Goal: Task Accomplishment & Management: Use online tool/utility

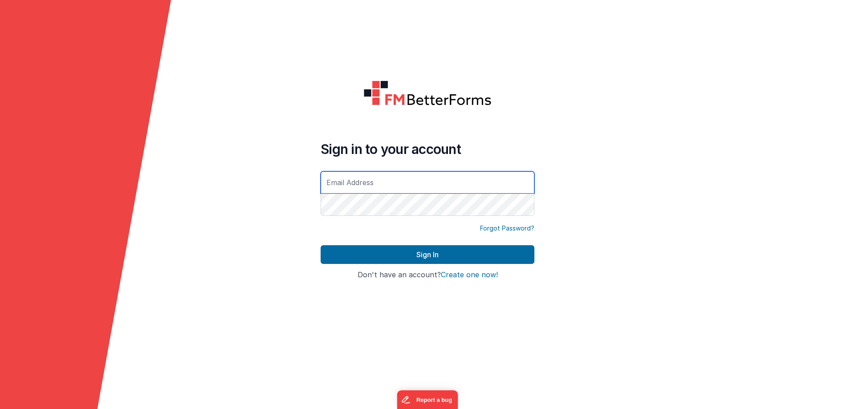
paste input "[EMAIL_ADDRESS][DOMAIN_NAME]"
type input "[EMAIL_ADDRESS][DOMAIN_NAME]"
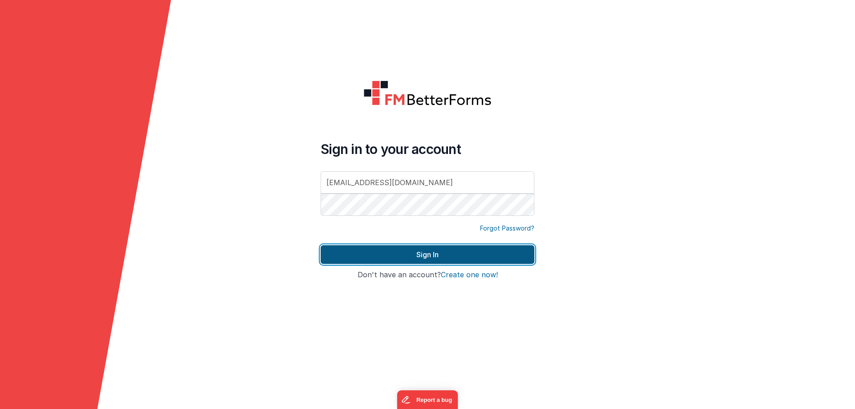
click at [384, 248] on button "Sign In" at bounding box center [428, 254] width 214 height 19
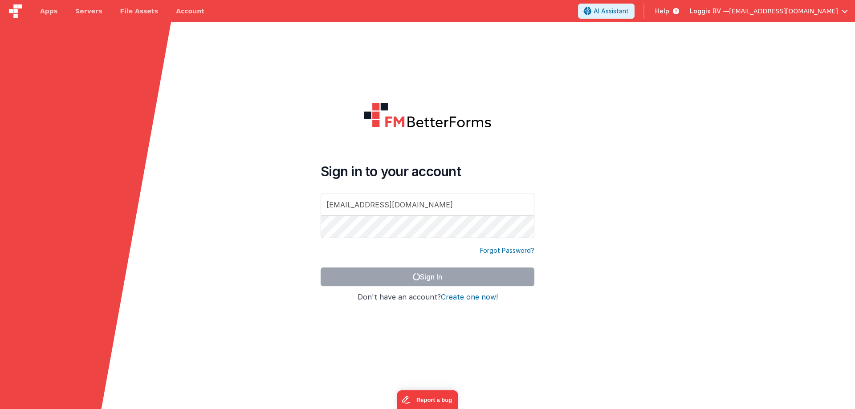
click at [592, 225] on form "Sign in to your account [EMAIL_ADDRESS][DOMAIN_NAME] Forgot Password? Sign In S…" at bounding box center [427, 226] width 855 height 409
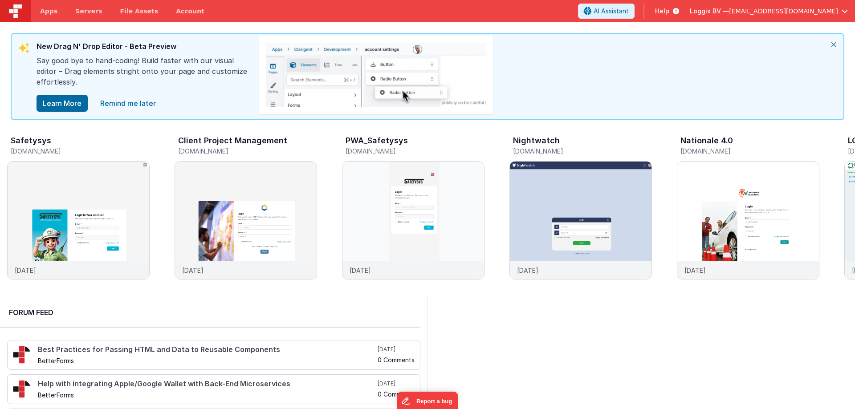
click at [833, 45] on icon "close" at bounding box center [834, 44] width 20 height 21
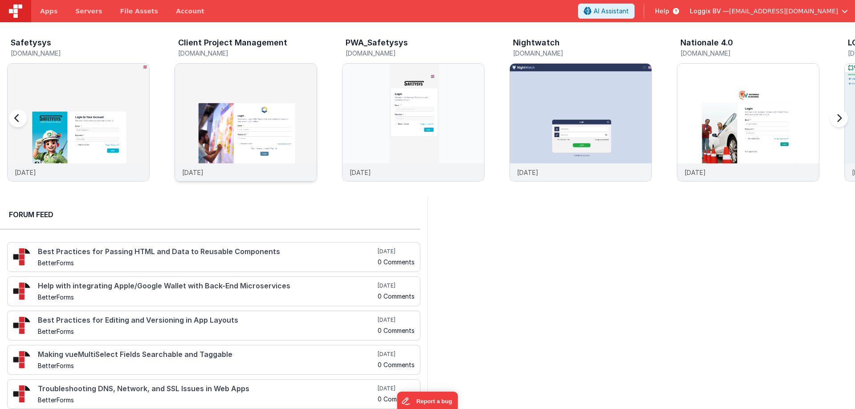
click at [246, 93] on img at bounding box center [246, 135] width 142 height 142
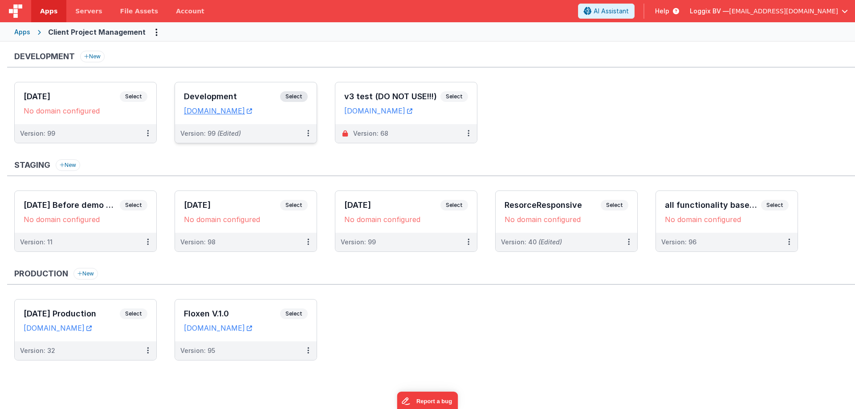
click at [211, 94] on h3 "Development" at bounding box center [232, 96] width 96 height 9
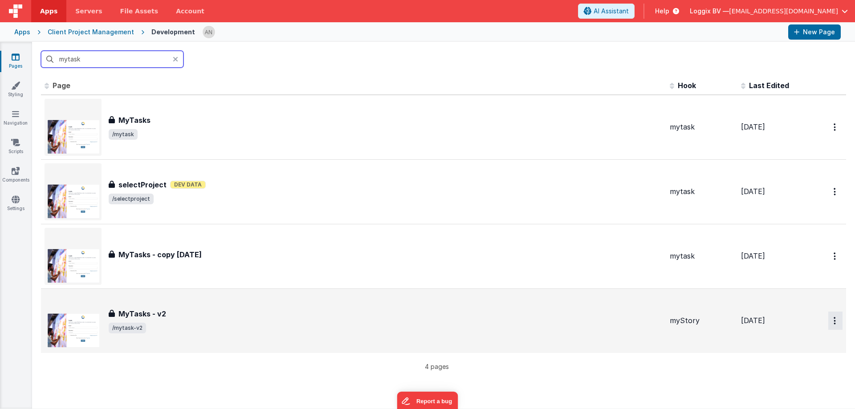
type input "mytask"
click at [834, 131] on icon "Options" at bounding box center [835, 127] width 2 height 8
click at [793, 340] on link "Preview" at bounding box center [803, 342] width 78 height 16
click at [13, 143] on icon at bounding box center [15, 142] width 9 height 9
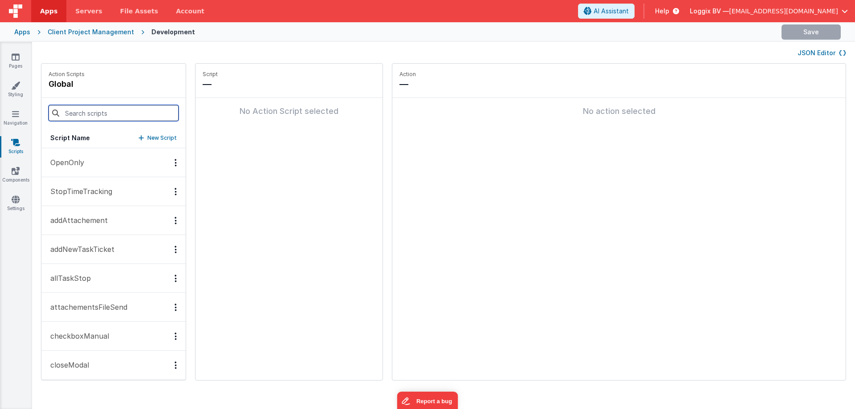
click at [76, 114] on input at bounding box center [114, 113] width 130 height 16
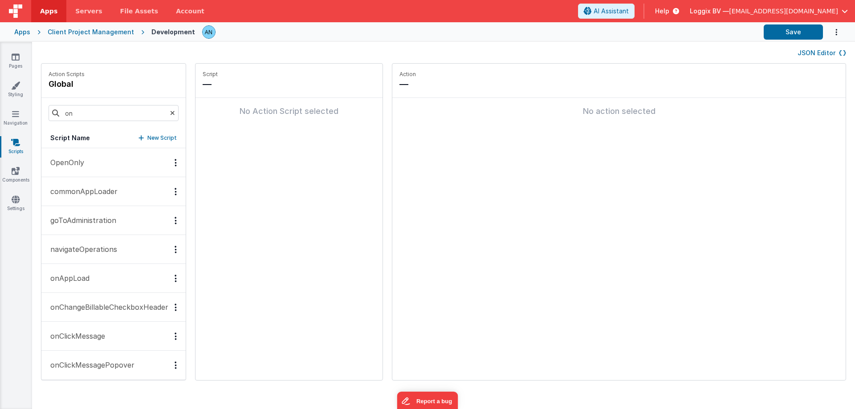
click at [98, 280] on button "onAppLoad" at bounding box center [113, 278] width 144 height 29
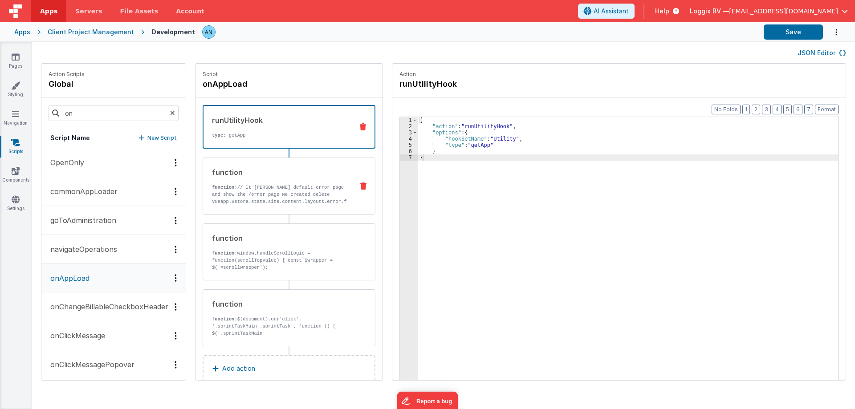
click at [250, 180] on div "function function: // It [PERSON_NAME] default error page and show the /error p…" at bounding box center [274, 186] width 143 height 38
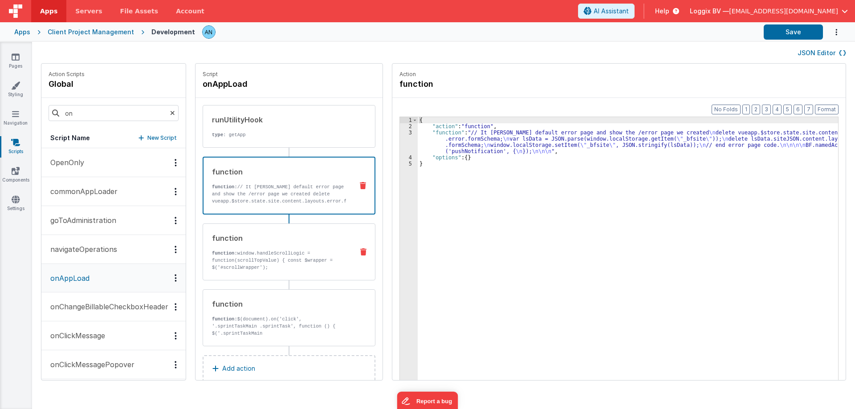
click at [273, 256] on p "function: window.handleScrollLogic = function(scrollTopValue) { const $wrapper …" at bounding box center [279, 260] width 135 height 21
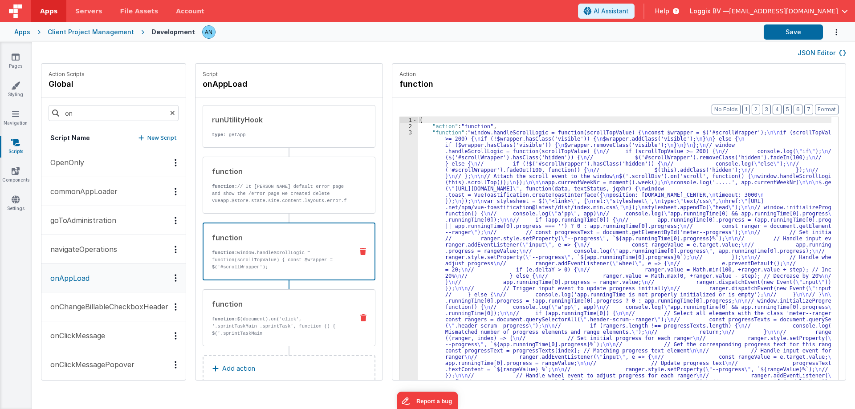
click at [274, 309] on div "function function: $(document).on('click', '.sprintTaskMain .sprintTask', funct…" at bounding box center [274, 318] width 143 height 38
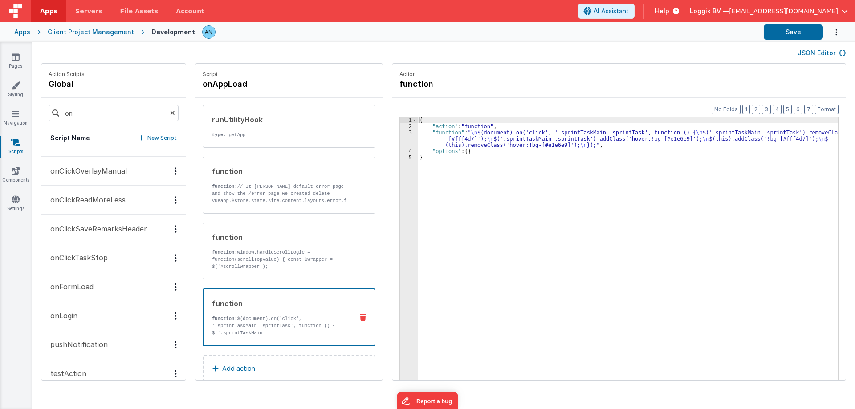
click at [94, 282] on button "onFormLoad" at bounding box center [113, 287] width 144 height 29
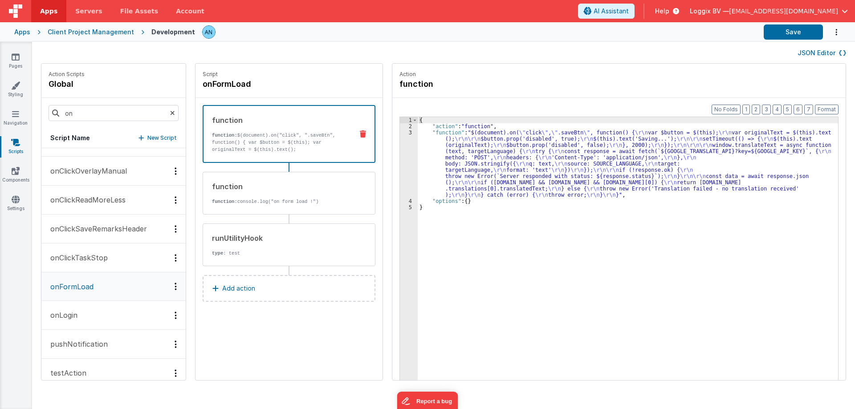
click at [457, 148] on div "{ "action" : "function" , "function" : "$(document).on( \" click \" , \" .saveB…" at bounding box center [629, 268] width 422 height 303
click at [404, 152] on div "3" at bounding box center [409, 164] width 18 height 69
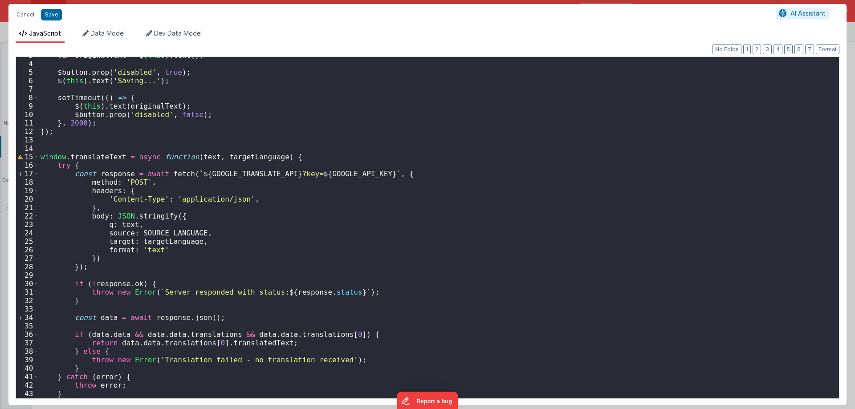
scroll to position [23, 0]
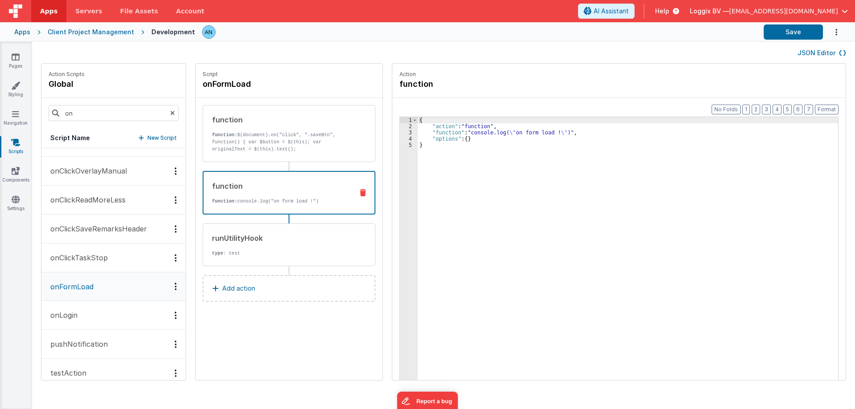
click at [283, 200] on p "function: console.log("on form load !")" at bounding box center [279, 201] width 134 height 7
click at [261, 246] on div "runUtilityHook type : test" at bounding box center [274, 245] width 143 height 24
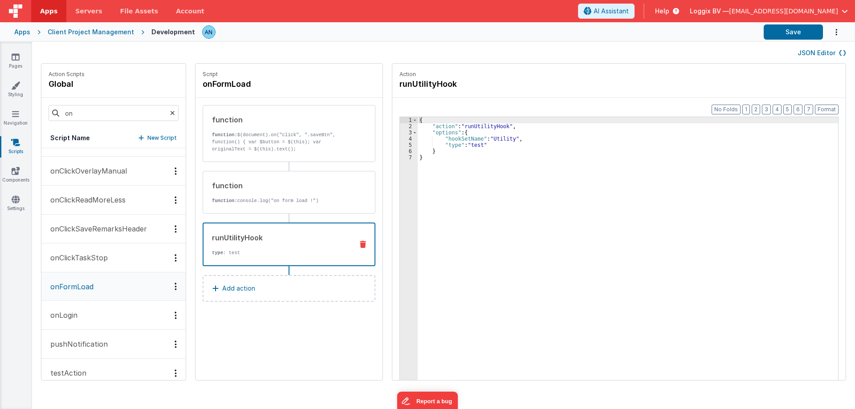
scroll to position [45, 0]
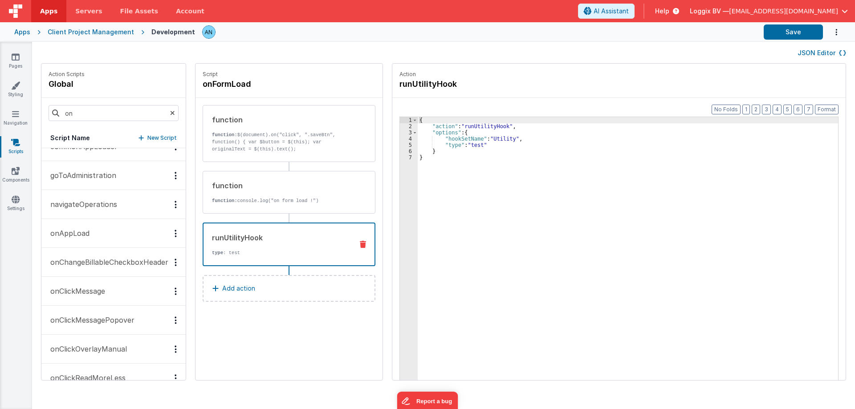
click at [97, 236] on button "onAppLoad" at bounding box center [113, 233] width 144 height 29
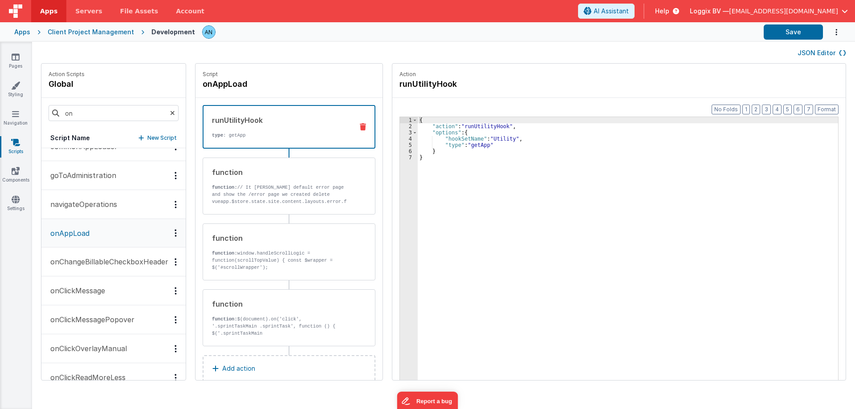
click at [292, 313] on div "function function: $(document).on('click', '.sprintTaskMain .sprintTask', funct…" at bounding box center [274, 318] width 143 height 38
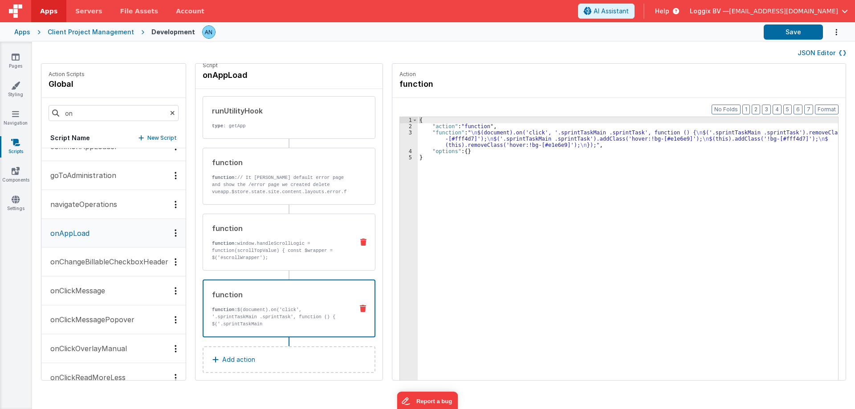
scroll to position [18, 0]
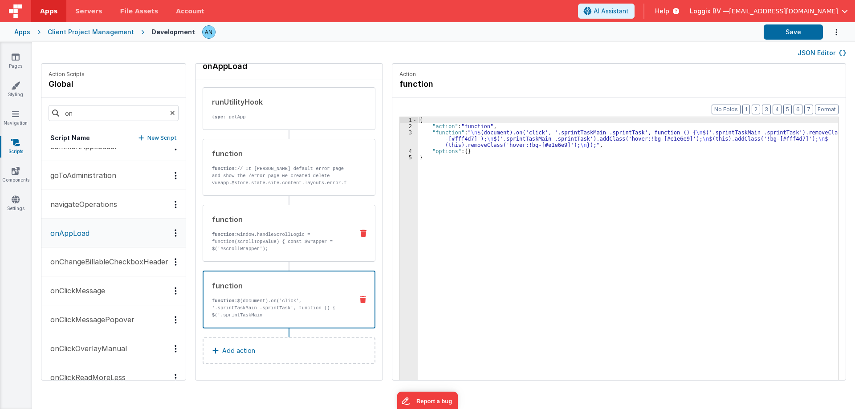
click at [238, 248] on p "function: window.handleScrollLogic = function(scrollTopValue) { const $wrapper …" at bounding box center [279, 241] width 135 height 21
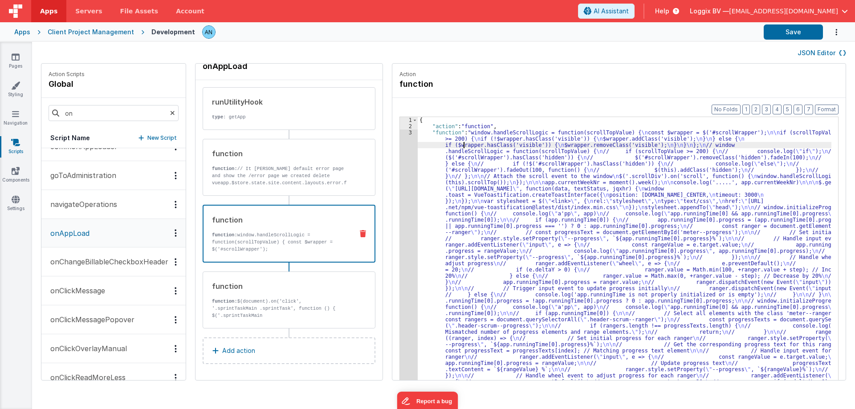
click at [402, 123] on div "1" at bounding box center [409, 120] width 18 height 6
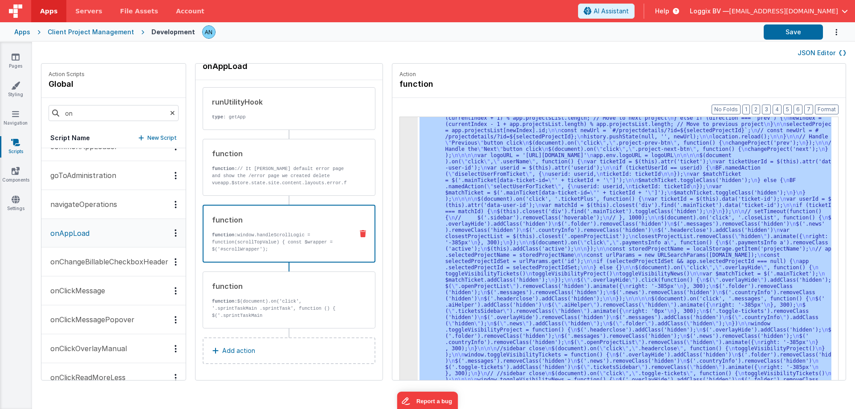
scroll to position [782, 0]
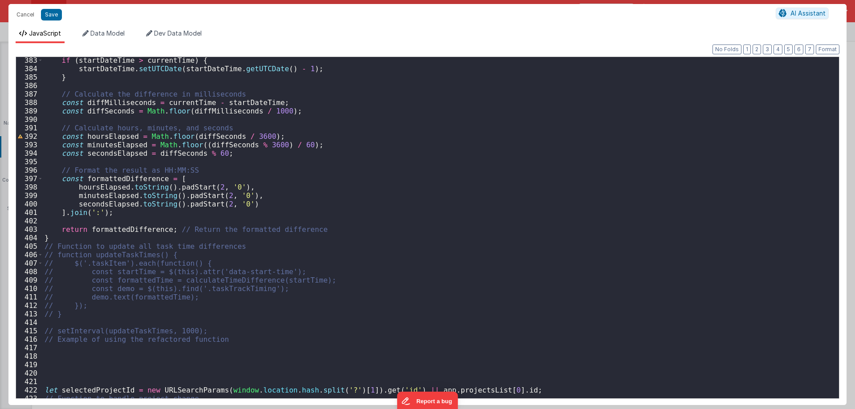
scroll to position [3368, 0]
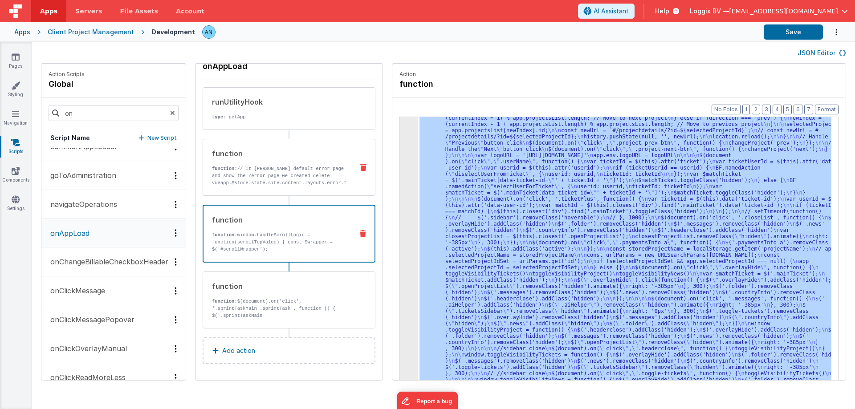
click at [347, 153] on div "function function: // It [PERSON_NAME] default error page and show the /error p…" at bounding box center [289, 167] width 173 height 57
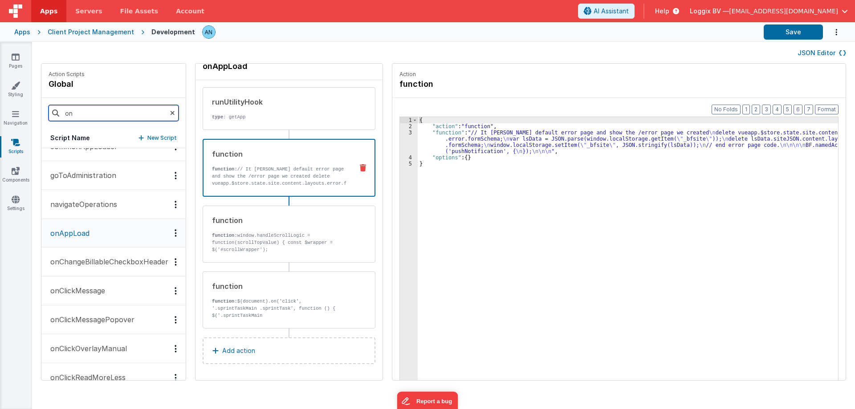
click at [80, 116] on input "on" at bounding box center [114, 113] width 130 height 16
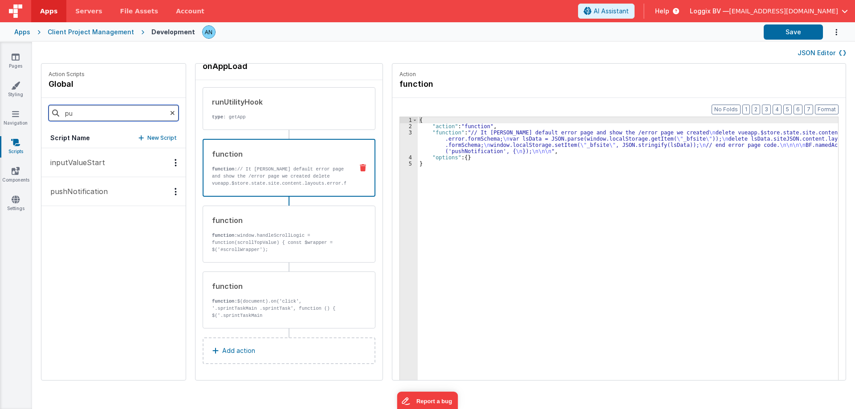
scroll to position [0, 0]
type input "push"
click at [108, 157] on button "pushNotification" at bounding box center [113, 162] width 144 height 29
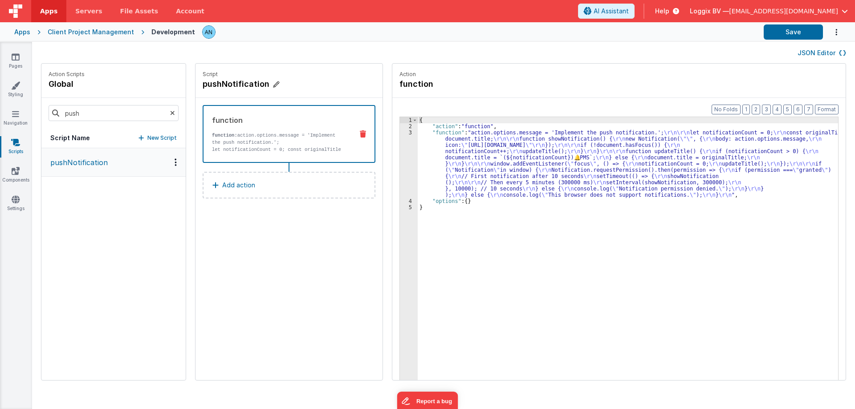
click at [207, 84] on h4 "pushNotification" at bounding box center [270, 84] width 134 height 12
click at [207, 84] on input "pushNotification" at bounding box center [247, 84] width 89 height 12
drag, startPoint x: 825, startPoint y: 53, endPoint x: 817, endPoint y: 62, distance: 12.0
click at [825, 53] on button "JSON Editor" at bounding box center [822, 53] width 49 height 9
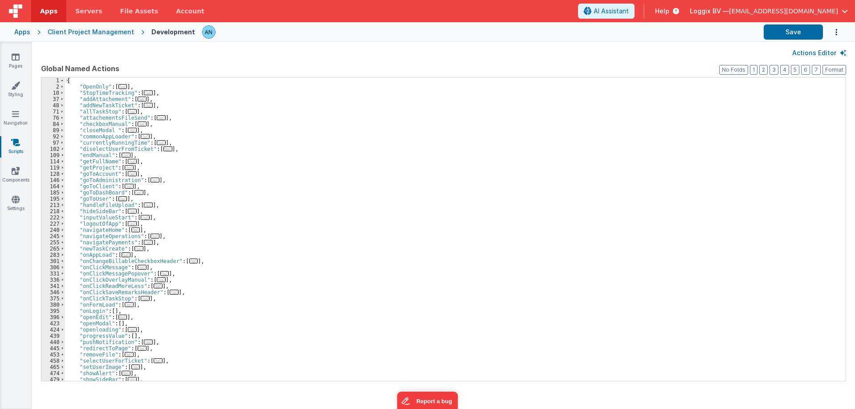
click at [323, 102] on div "{ "OpenOnly" : [ ... ] , "StopTimeTracking" : [ ... ] , "addAttachement" : [ ..…" at bounding box center [452, 236] width 774 height 316
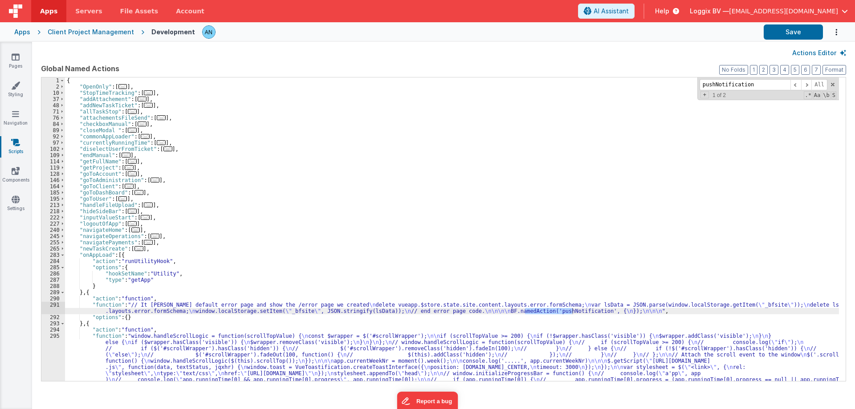
type input "pushNotification"
click at [50, 309] on div "291" at bounding box center [53, 308] width 24 height 12
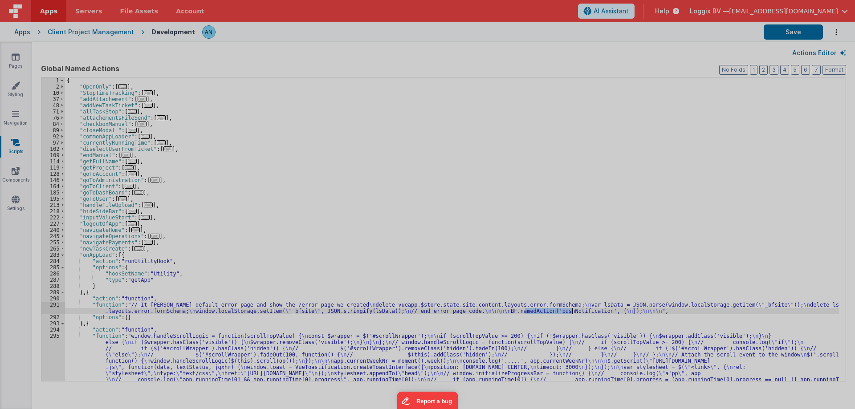
click at [50, 309] on div "// It [PERSON_NAME] default error page and show the /error page we created dele…" at bounding box center [439, 227] width 801 height 359
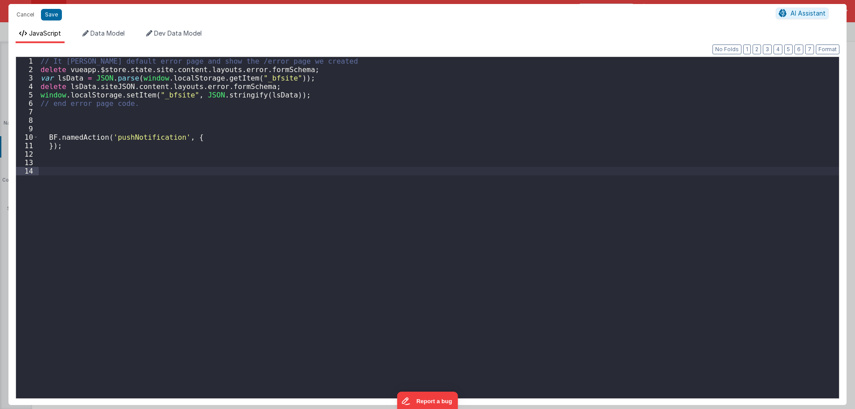
click at [47, 147] on div "// It [PERSON_NAME] default error page and show the /error page we created dele…" at bounding box center [439, 236] width 801 height 359
drag, startPoint x: 214, startPoint y: 136, endPoint x: 45, endPoint y: 137, distance: 169.3
click at [45, 137] on div "// It [PERSON_NAME] default error page and show the /error page we created dele…" at bounding box center [439, 236] width 801 height 359
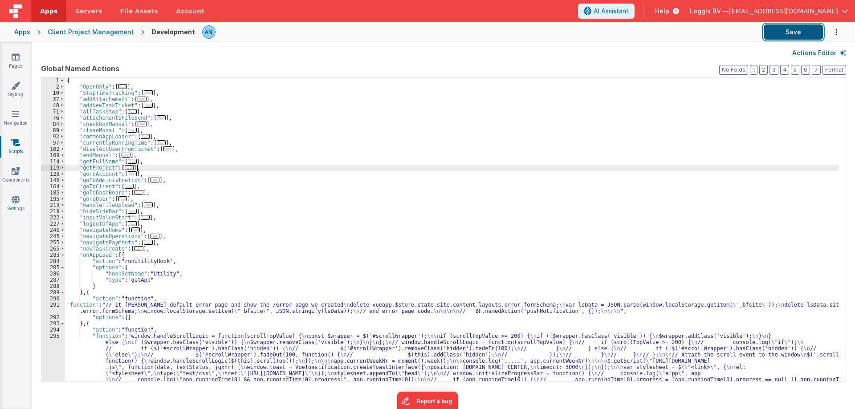
click at [797, 33] on button "Save" at bounding box center [793, 32] width 59 height 15
click at [832, 72] on button "Format" at bounding box center [835, 70] width 24 height 10
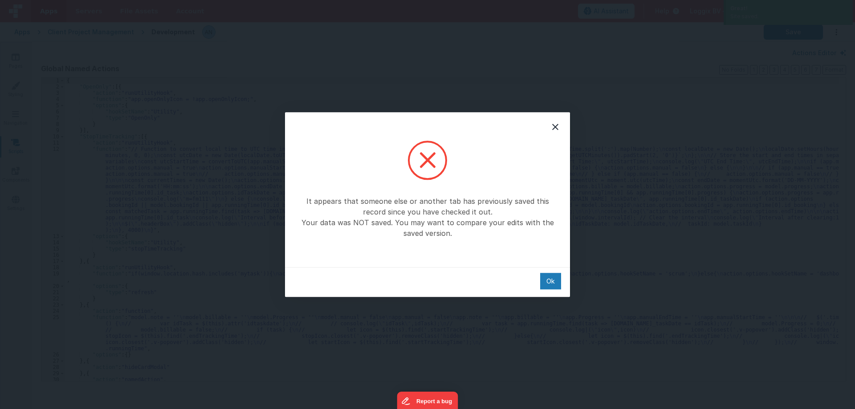
click at [245, 96] on div "It appears that someone else or another tab has previously saved this record si…" at bounding box center [427, 204] width 855 height 409
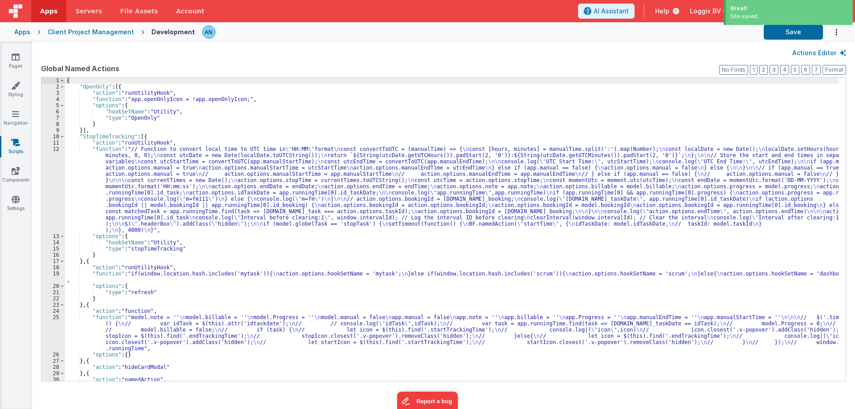
click at [249, 101] on div "{ "OpenOnly" : [{ "action" : "runUtilityHook" , "function" : "app.openOnlyIcon …" at bounding box center [452, 236] width 774 height 316
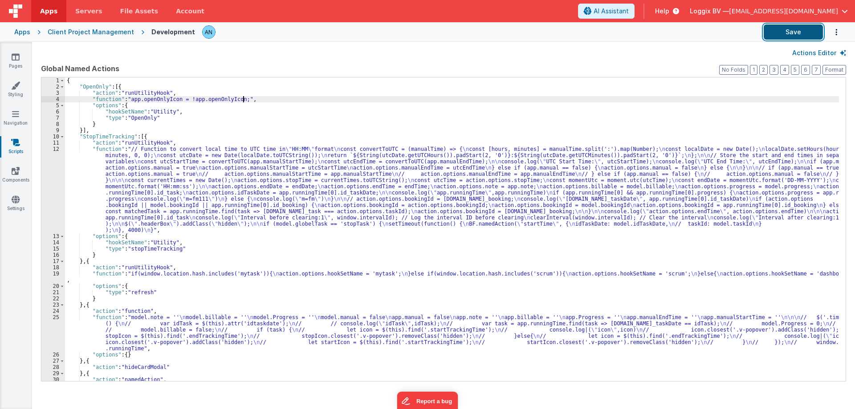
click at [805, 27] on button "Save" at bounding box center [793, 32] width 59 height 15
click at [833, 71] on button "Format" at bounding box center [835, 70] width 24 height 10
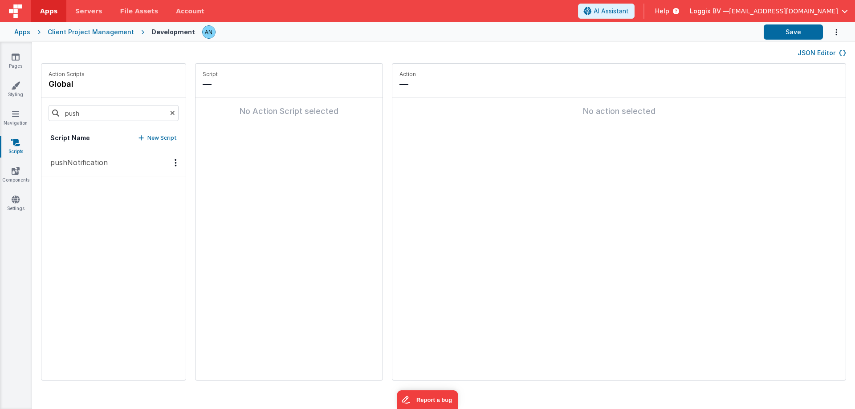
click at [825, 50] on button "JSON Editor" at bounding box center [822, 53] width 49 height 9
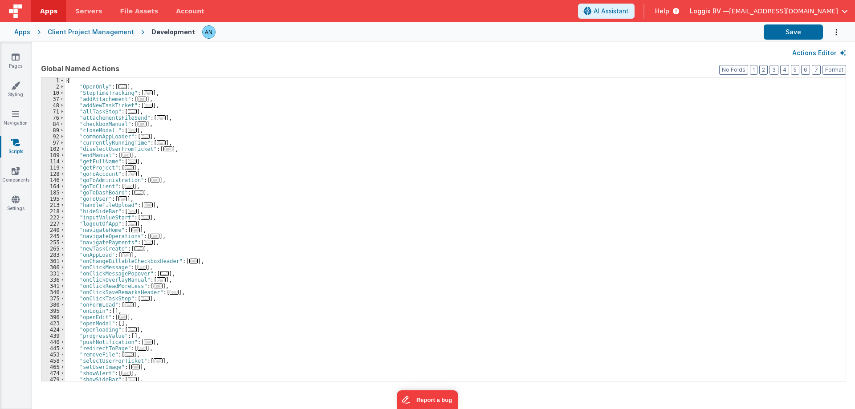
click at [343, 188] on div "{ "OpenOnly" : [ ... ] , "StopTimeTracking" : [ ... ] , "addAttachement" : [ ..…" at bounding box center [452, 236] width 774 height 316
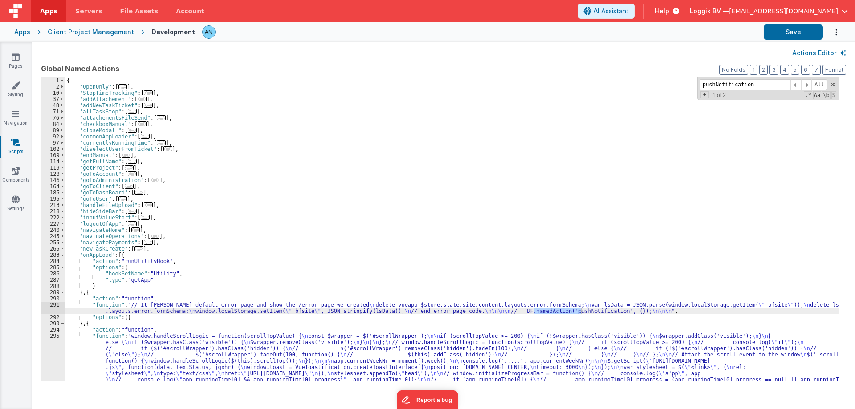
type input "pushNotification"
click at [49, 308] on div "291" at bounding box center [53, 308] width 24 height 12
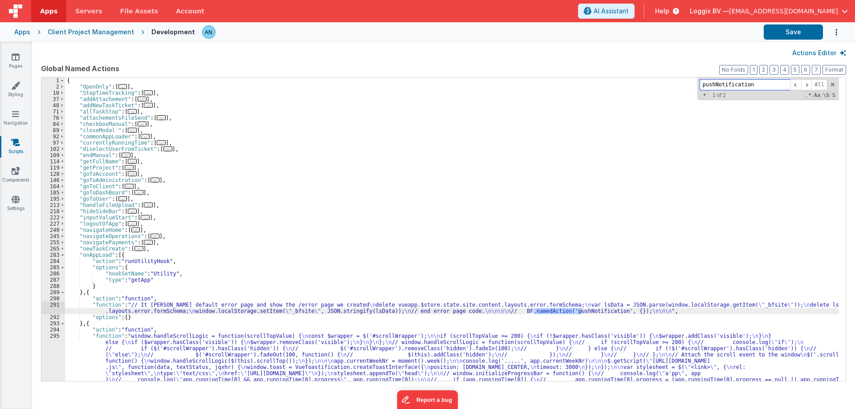
scroll to position [781, 0]
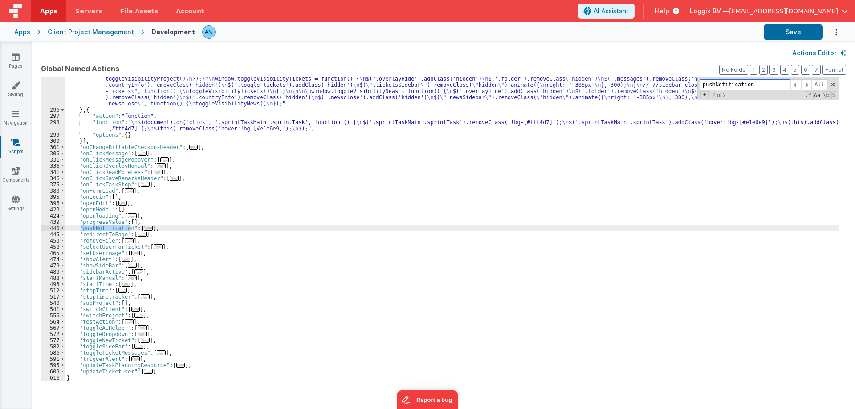
click at [831, 82] on div "pushNotification All Replace All + 2 of 2 .* Aa \b S" at bounding box center [769, 89] width 142 height 23
click at [835, 82] on span at bounding box center [833, 85] width 6 height 6
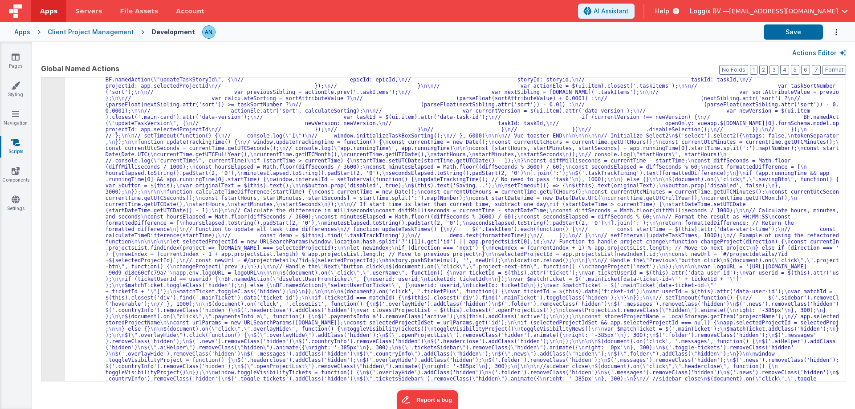
scroll to position [487, 0]
click at [840, 69] on button "Format" at bounding box center [835, 70] width 24 height 10
click at [764, 69] on button "2" at bounding box center [764, 70] width 8 height 10
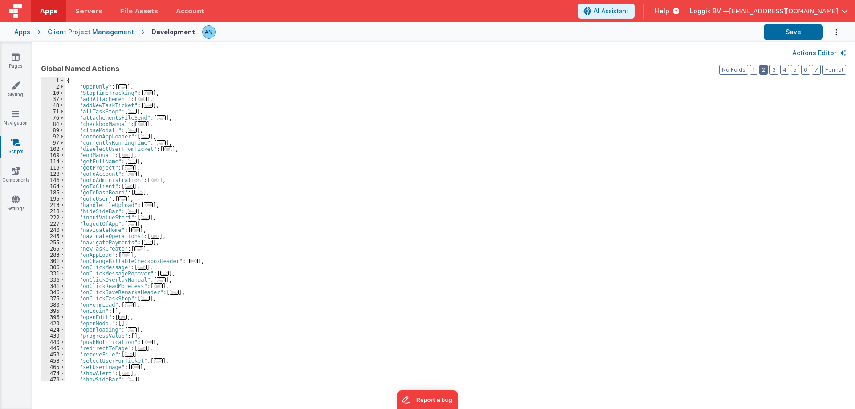
scroll to position [0, 0]
click at [85, 88] on div "{ "OpenOnly" : [ ... ] , "StopTimeTracking" : [ ... ] , "addAttachement" : [ ..…" at bounding box center [452, 236] width 774 height 316
click at [90, 90] on div "{ "OpenOnly" : [ ... ] , "StopTimeTracking" : [ ... ] , "addAttachement" : [ ..…" at bounding box center [452, 236] width 774 height 316
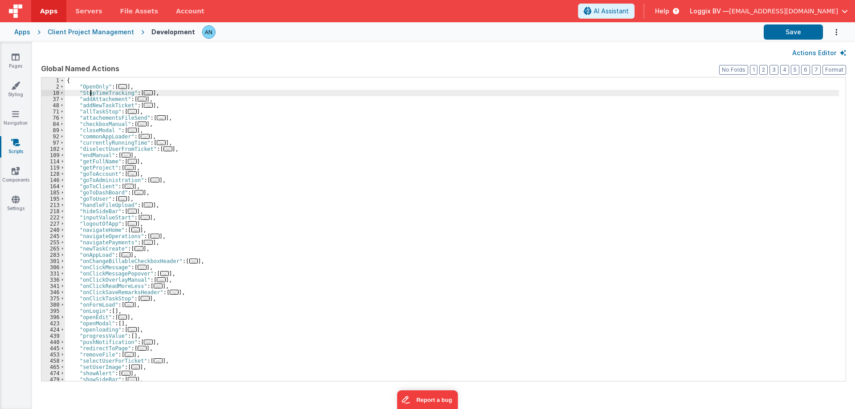
click at [90, 90] on div "{ "OpenOnly" : [ ... ] , "StopTimeTracking" : [ ... ] , "addAttachement" : [ ..…" at bounding box center [452, 236] width 774 height 316
click at [92, 98] on div "{ "OpenOnly" : [ ... ] , "StopTimeTracking" : [ ... ] , "addAttachement" : [ ..…" at bounding box center [452, 236] width 774 height 316
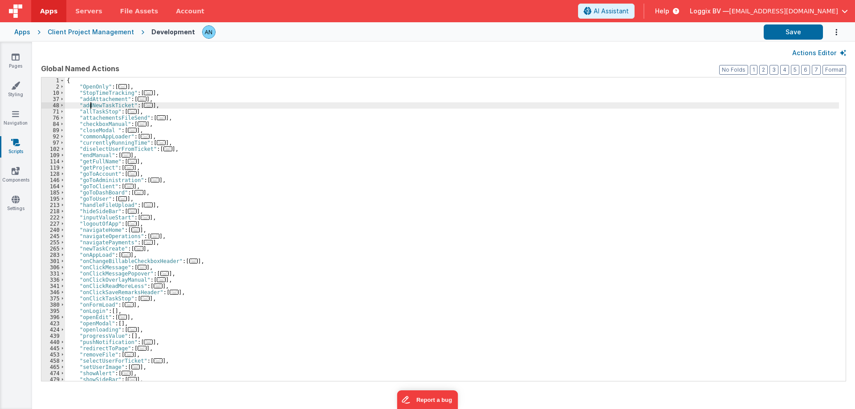
click at [90, 106] on div "{ "OpenOnly" : [ ... ] , "StopTimeTracking" : [ ... ] , "addAttachement" : [ ..…" at bounding box center [452, 236] width 774 height 316
click at [86, 112] on div "{ "OpenOnly" : [ ... ] , "StopTimeTracking" : [ ... ] , "addAttachement" : [ ..…" at bounding box center [452, 236] width 774 height 316
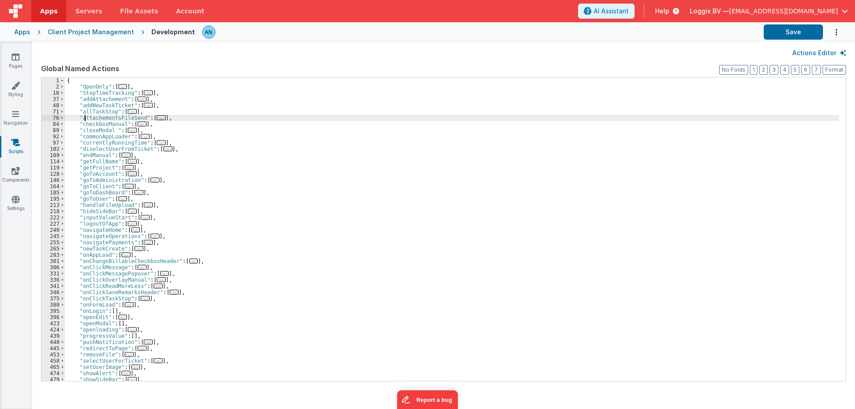
click at [84, 117] on div "{ "OpenOnly" : [ ... ] , "StopTimeTracking" : [ ... ] , "addAttachement" : [ ..…" at bounding box center [452, 236] width 774 height 316
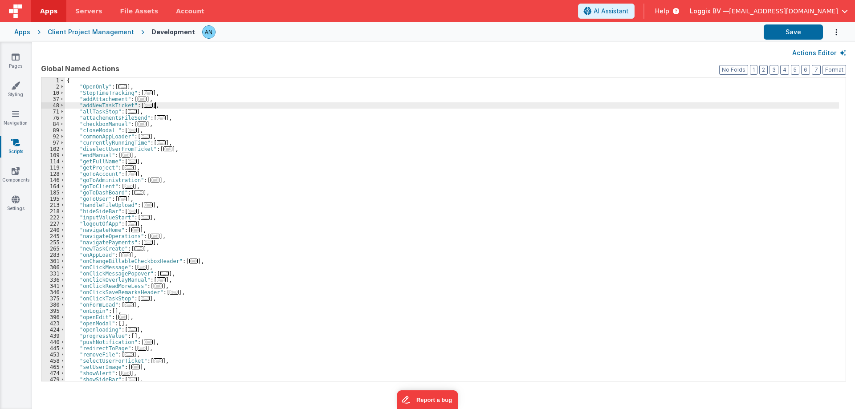
click at [166, 105] on div "{ "OpenOnly" : [ ... ] , "StopTimeTracking" : [ ... ] , "addAttachement" : [ ..…" at bounding box center [452, 236] width 774 height 316
click at [171, 90] on div "{ "OpenOnly" : [ ... ] , "StopTimeTracking" : [ ... ] , "addAttachement" : [ ..…" at bounding box center [452, 236] width 774 height 316
click at [113, 80] on div "{ "OpenOnly" : [ ... ] , "StopTimeTracking" : [ ... ] , "addAttachement" : [ ..…" at bounding box center [452, 236] width 774 height 316
click at [99, 86] on div "{ "OpenOnly" : [ ... ] , "StopTimeTracking" : [ ... ] , "addAttachement" : [ ..…" at bounding box center [452, 236] width 774 height 316
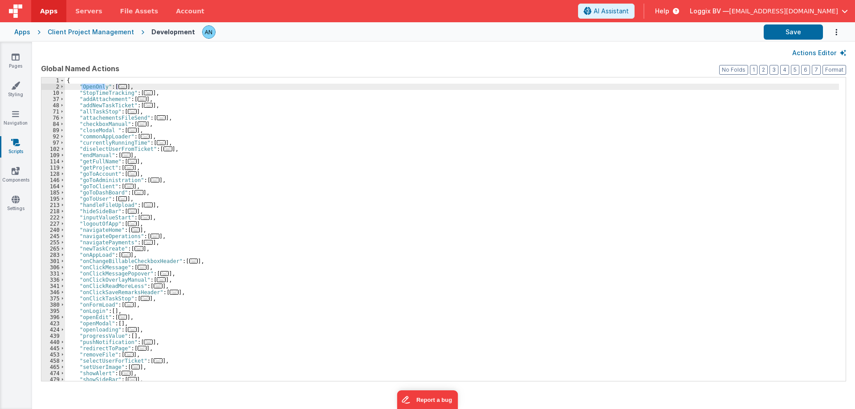
click at [98, 94] on div "{ "OpenOnly" : [ ... ] , "StopTimeTracking" : [ ... ] , "addAttachement" : [ ..…" at bounding box center [452, 236] width 774 height 316
click at [98, 98] on div "{ "OpenOnly" : [ ... ] , "StopTimeTracking" : [ ... ] , "addAttachement" : [ ..…" at bounding box center [452, 236] width 774 height 316
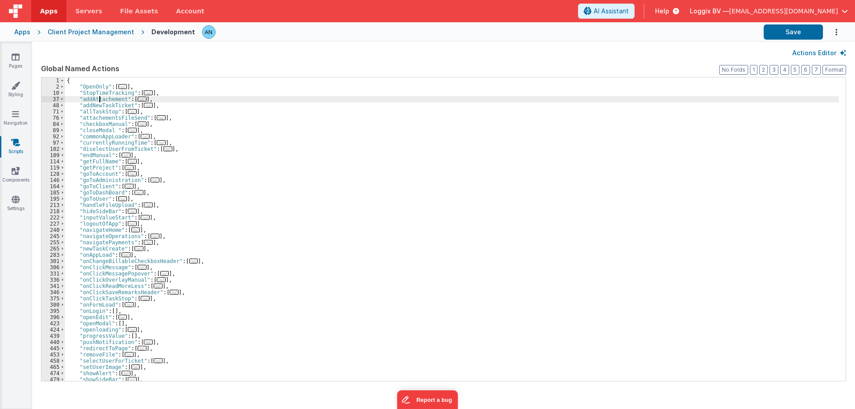
click at [98, 98] on div "{ "OpenOnly" : [ ... ] , "StopTimeTracking" : [ ... ] , "addAttachement" : [ ..…" at bounding box center [452, 236] width 774 height 316
click at [162, 93] on div "{ "OpenOnly" : [ ... ] , "StopTimeTracking" : [ ... ] , "addAttachement" : [ ..…" at bounding box center [452, 236] width 774 height 316
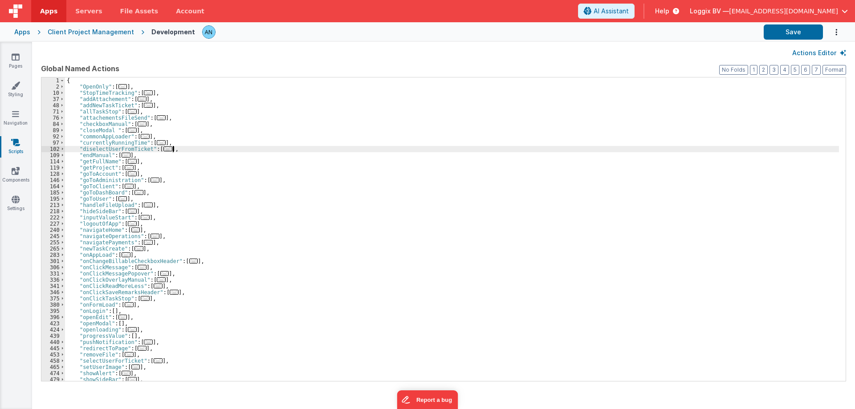
click at [180, 148] on div "{ "OpenOnly" : [ ... ] , "StopTimeTracking" : [ ... ] , "addAttachement" : [ ..…" at bounding box center [452, 236] width 774 height 316
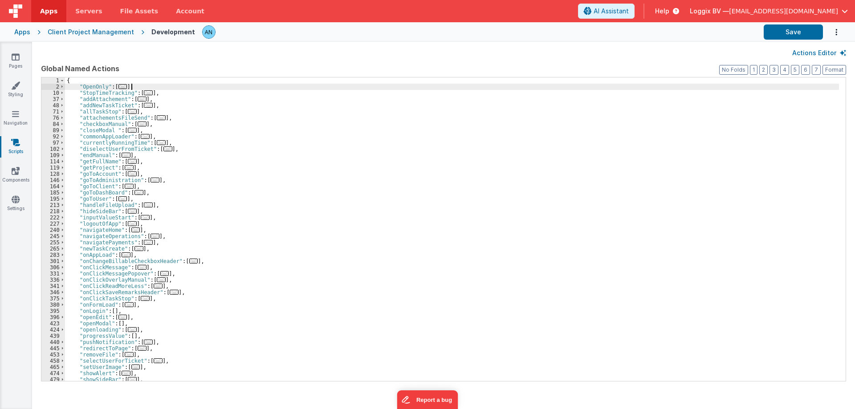
click at [139, 84] on div "{ "OpenOnly" : [ ... ] , "StopTimeTracking" : [ ... ] , "addAttachement" : [ ..…" at bounding box center [452, 236] width 774 height 316
click at [109, 81] on div "{ "OpenOnly" : [ ... ] , "StopTimeTracking" : [ ... ] , "addAttachement" : [ ..…" at bounding box center [452, 236] width 774 height 316
click at [94, 86] on div "{ "OpenOnly" : [ ... ] , "StopTimeTracking" : [ ... ] , "addAttachement" : [ ..…" at bounding box center [452, 236] width 774 height 316
click at [94, 95] on div "{ "OpenOnly" : [ ... ] , "StopTimeTracking" : [ ... ] , "addAttachement" : [ ..…" at bounding box center [452, 236] width 774 height 316
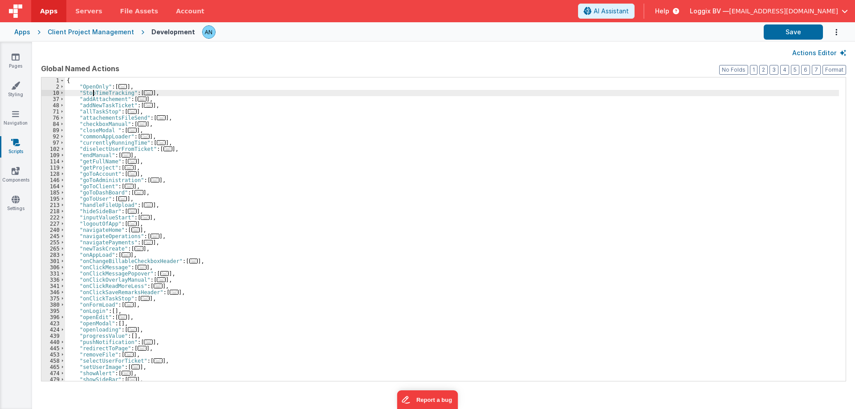
click at [94, 95] on div "{ "OpenOnly" : [ ... ] , "StopTimeTracking" : [ ... ] , "addAttachement" : [ ..…" at bounding box center [452, 236] width 774 height 316
click at [94, 100] on div "{ "OpenOnly" : [ ... ] , "StopTimeTracking" : [ ... ] , "addAttachement" : [ ..…" at bounding box center [452, 236] width 774 height 316
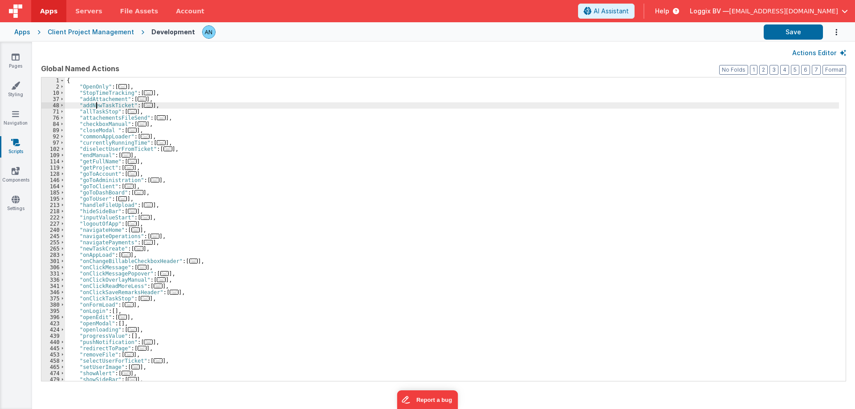
click at [96, 106] on div "{ "OpenOnly" : [ ... ] , "StopTimeTracking" : [ ... ] , "addAttachement" : [ ..…" at bounding box center [452, 236] width 774 height 316
click at [95, 109] on div "{ "OpenOnly" : [ ... ] , "StopTimeTracking" : [ ... ] , "addAttachement" : [ ..…" at bounding box center [452, 236] width 774 height 316
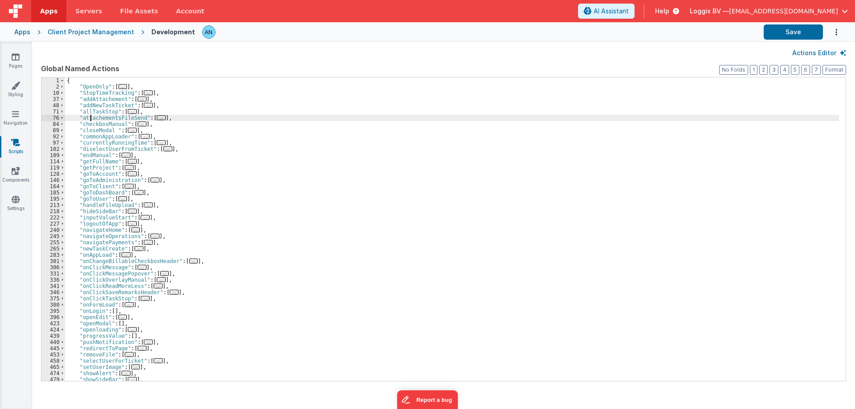
click at [91, 118] on div "{ "OpenOnly" : [ ... ] , "StopTimeTracking" : [ ... ] , "addAttachement" : [ ..…" at bounding box center [452, 236] width 774 height 316
